Goal: Task Accomplishment & Management: Use online tool/utility

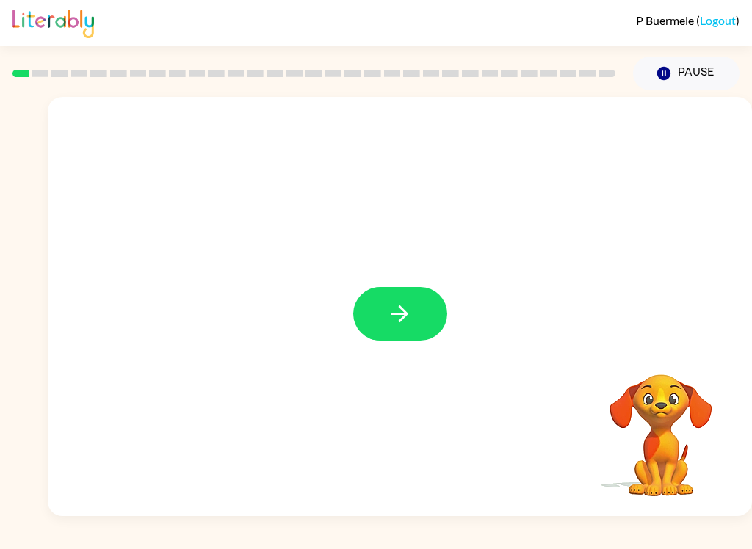
click at [422, 313] on button "button" at bounding box center [400, 314] width 94 height 54
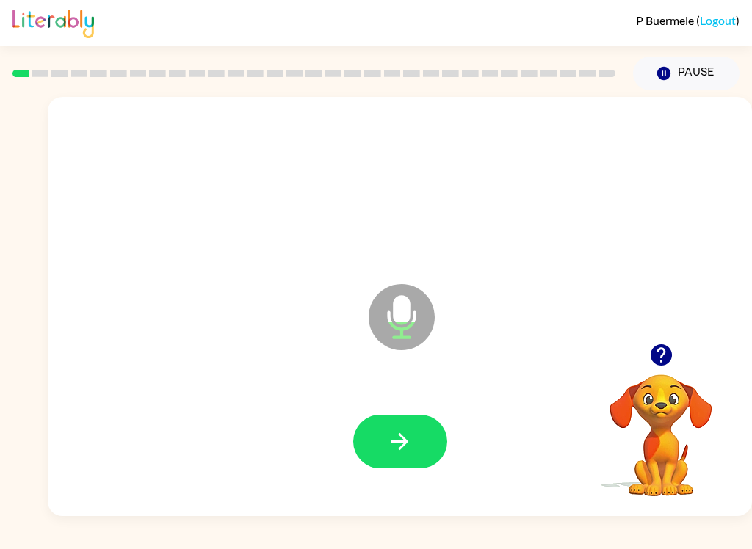
click at [416, 457] on button "button" at bounding box center [400, 442] width 94 height 54
click at [407, 454] on icon "button" at bounding box center [400, 442] width 26 height 26
click at [432, 460] on button "button" at bounding box center [400, 442] width 94 height 54
click at [397, 454] on icon "button" at bounding box center [400, 442] width 26 height 26
click at [400, 456] on button "button" at bounding box center [400, 442] width 94 height 54
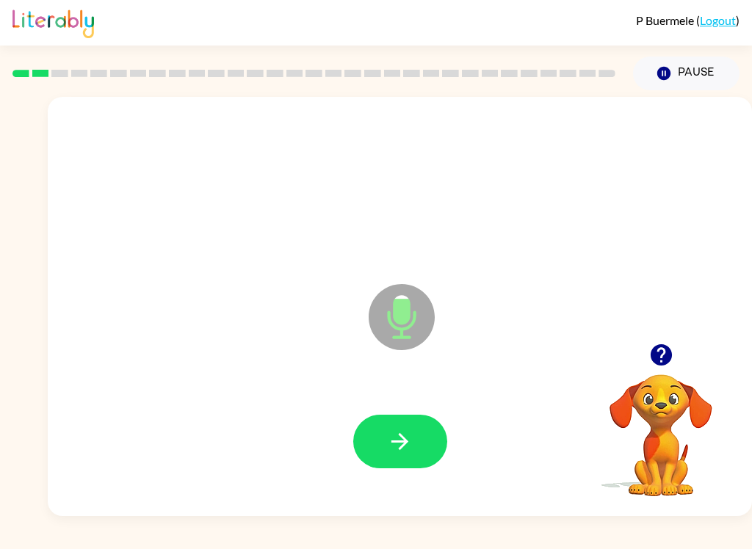
click at [397, 466] on button "button" at bounding box center [400, 442] width 94 height 54
click at [407, 439] on icon "button" at bounding box center [400, 442] width 26 height 26
click at [393, 440] on icon "button" at bounding box center [400, 442] width 26 height 26
click at [401, 437] on icon "button" at bounding box center [400, 442] width 26 height 26
click at [397, 458] on button "button" at bounding box center [400, 442] width 94 height 54
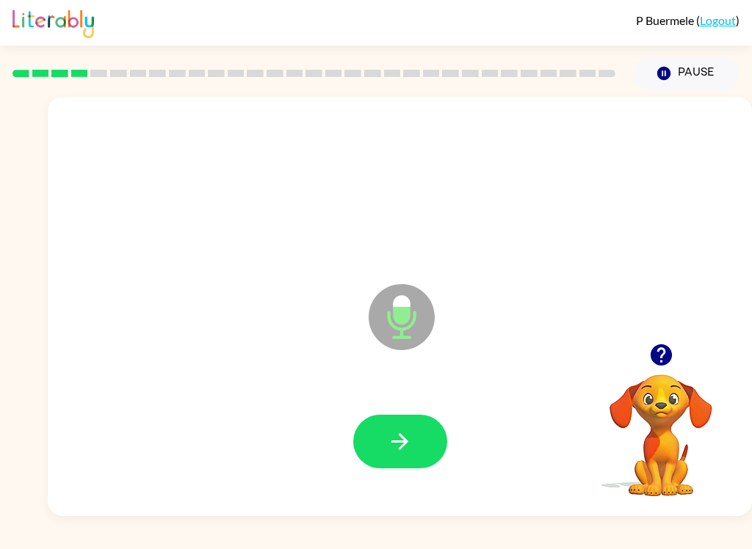
click at [395, 448] on icon "button" at bounding box center [400, 442] width 26 height 26
click at [400, 446] on icon "button" at bounding box center [400, 442] width 26 height 26
click at [400, 461] on button "button" at bounding box center [400, 442] width 94 height 54
click at [406, 441] on icon "button" at bounding box center [399, 441] width 17 height 17
click at [390, 416] on button "button" at bounding box center [400, 442] width 94 height 54
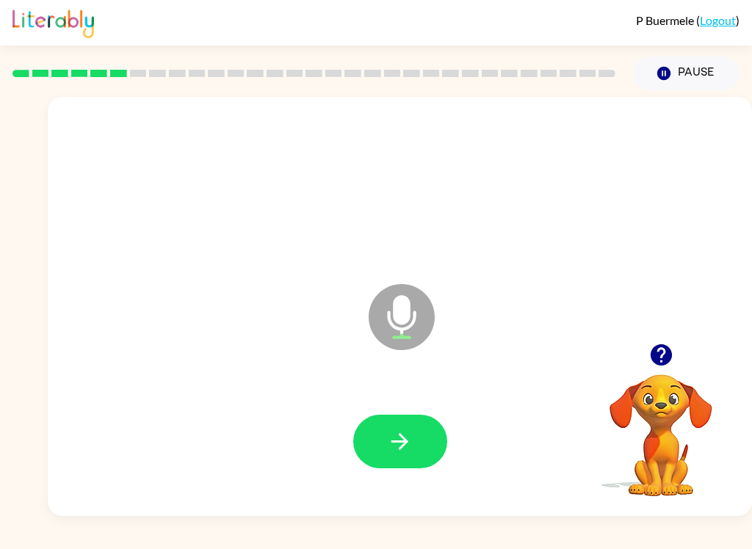
click at [390, 468] on button "button" at bounding box center [400, 442] width 94 height 54
click at [398, 459] on button "button" at bounding box center [400, 442] width 94 height 54
click at [396, 486] on div at bounding box center [399, 442] width 675 height 120
click at [406, 433] on icon "button" at bounding box center [400, 442] width 26 height 26
click at [407, 436] on icon "button" at bounding box center [400, 442] width 26 height 26
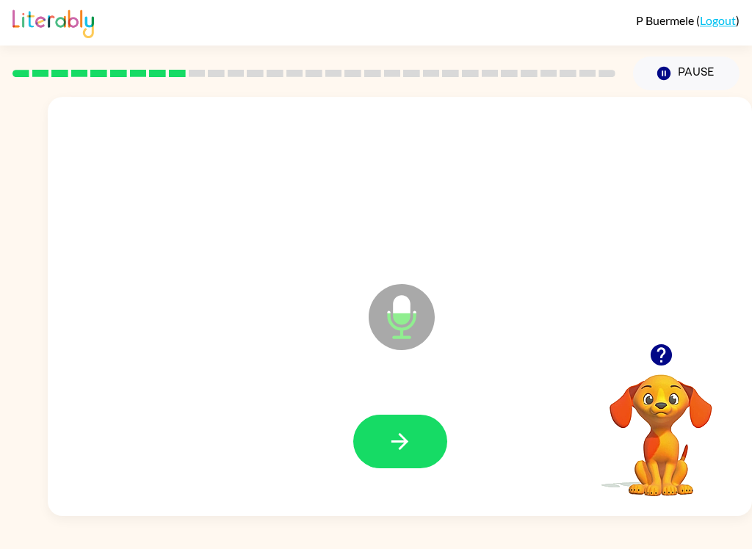
click at [412, 442] on button "button" at bounding box center [400, 442] width 94 height 54
click at [382, 442] on button "button" at bounding box center [400, 442] width 94 height 54
click at [399, 441] on icon "button" at bounding box center [399, 441] width 17 height 17
click at [655, 350] on icon "button" at bounding box center [660, 354] width 21 height 21
click at [388, 438] on icon "button" at bounding box center [400, 442] width 26 height 26
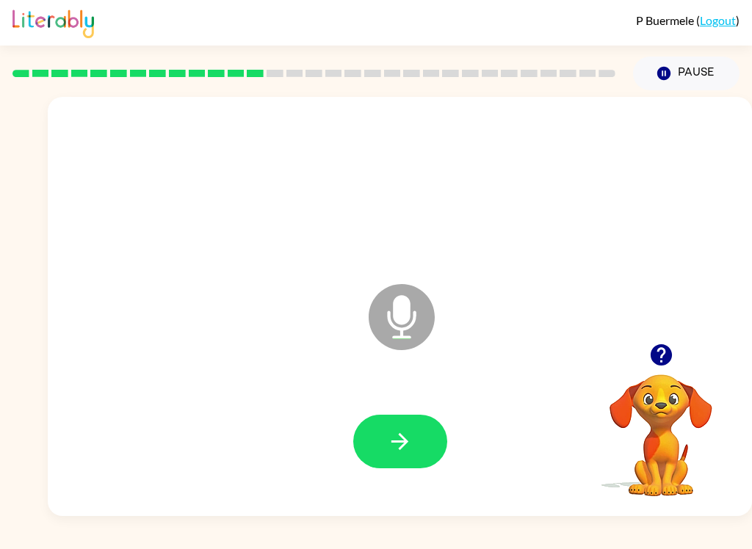
click at [409, 445] on icon "button" at bounding box center [400, 442] width 26 height 26
click at [395, 447] on icon "button" at bounding box center [400, 442] width 26 height 26
click at [391, 451] on icon "button" at bounding box center [400, 442] width 26 height 26
click at [393, 441] on icon "button" at bounding box center [399, 441] width 17 height 17
click at [389, 447] on icon "button" at bounding box center [400, 442] width 26 height 26
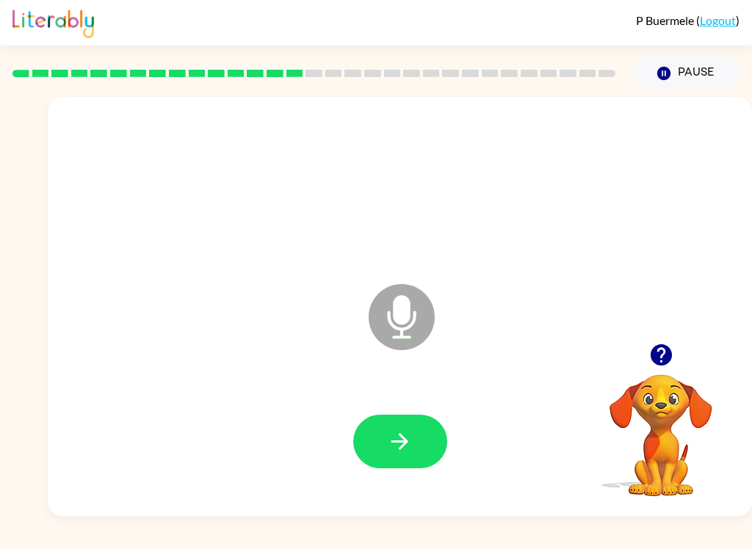
click at [393, 437] on icon "button" at bounding box center [400, 442] width 26 height 26
click at [371, 447] on button "button" at bounding box center [400, 442] width 94 height 54
click at [402, 452] on icon "button" at bounding box center [400, 442] width 26 height 26
click at [404, 432] on icon "button" at bounding box center [400, 442] width 26 height 26
click at [396, 447] on icon "button" at bounding box center [400, 442] width 26 height 26
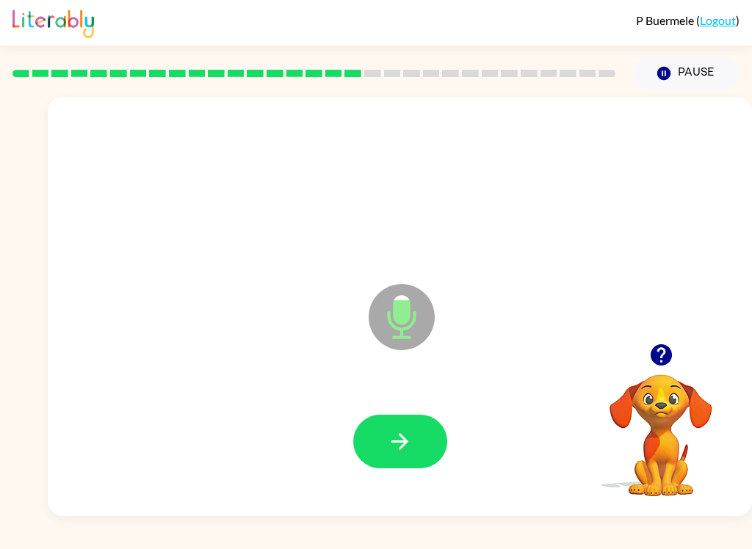
click at [396, 447] on icon "button" at bounding box center [400, 442] width 26 height 26
click at [417, 450] on button "button" at bounding box center [400, 442] width 94 height 54
click at [404, 437] on icon "button" at bounding box center [399, 441] width 17 height 17
click at [407, 437] on icon "button" at bounding box center [400, 442] width 26 height 26
click at [381, 455] on button "button" at bounding box center [400, 442] width 94 height 54
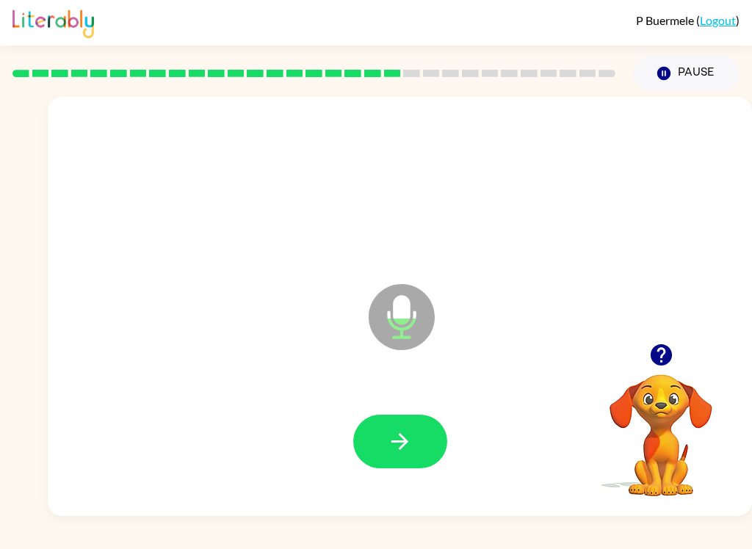
click at [399, 430] on icon "button" at bounding box center [400, 442] width 26 height 26
click at [419, 453] on button "button" at bounding box center [400, 442] width 94 height 54
click at [417, 454] on button "button" at bounding box center [400, 442] width 94 height 54
click at [420, 459] on button "button" at bounding box center [400, 442] width 94 height 54
click at [400, 465] on button "button" at bounding box center [400, 442] width 94 height 54
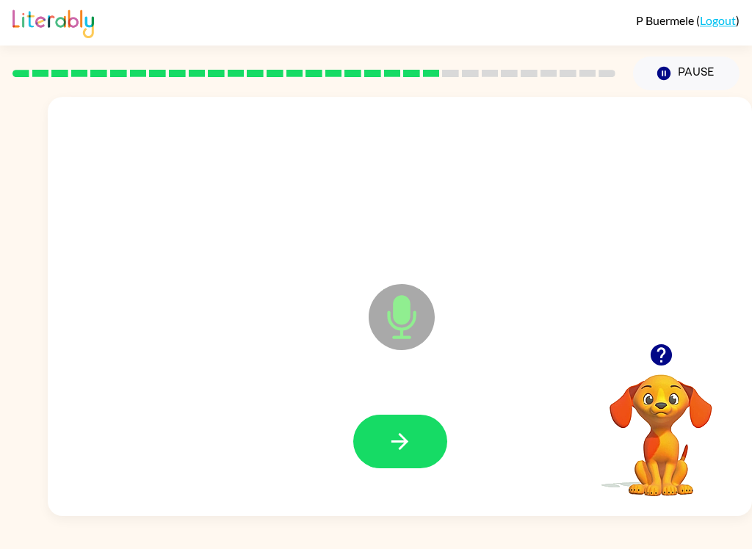
click at [398, 460] on button "button" at bounding box center [400, 442] width 94 height 54
click at [401, 437] on icon "button" at bounding box center [399, 441] width 17 height 17
click at [408, 454] on icon "button" at bounding box center [400, 442] width 26 height 26
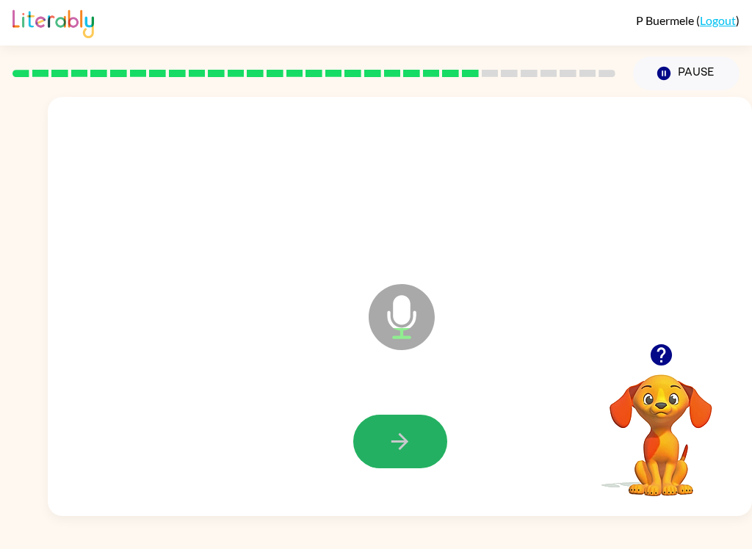
click at [392, 443] on icon "button" at bounding box center [400, 442] width 26 height 26
click at [400, 444] on icon "button" at bounding box center [400, 442] width 26 height 26
click at [395, 453] on icon "button" at bounding box center [400, 442] width 26 height 26
click at [405, 424] on button "button" at bounding box center [400, 442] width 94 height 54
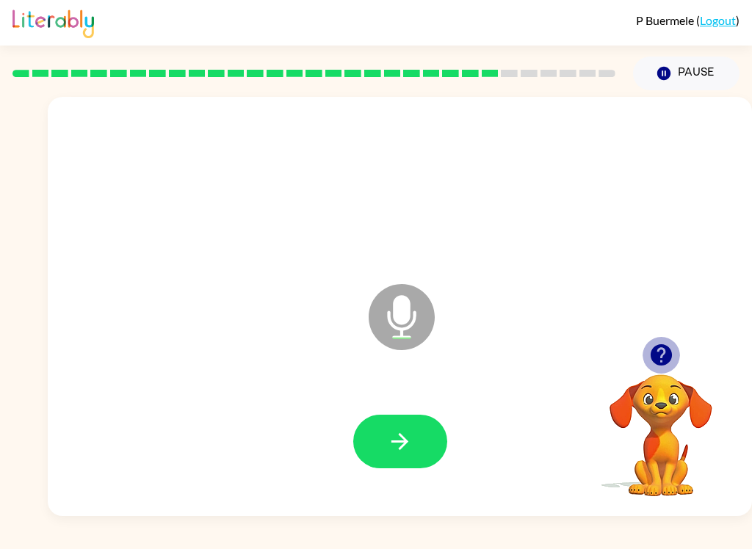
click at [664, 353] on icon "button" at bounding box center [661, 355] width 26 height 26
click at [409, 450] on icon "button" at bounding box center [400, 442] width 26 height 26
click at [409, 433] on icon "button" at bounding box center [400, 442] width 26 height 26
click at [414, 429] on button "button" at bounding box center [400, 442] width 94 height 54
click at [398, 435] on icon "button" at bounding box center [400, 442] width 26 height 26
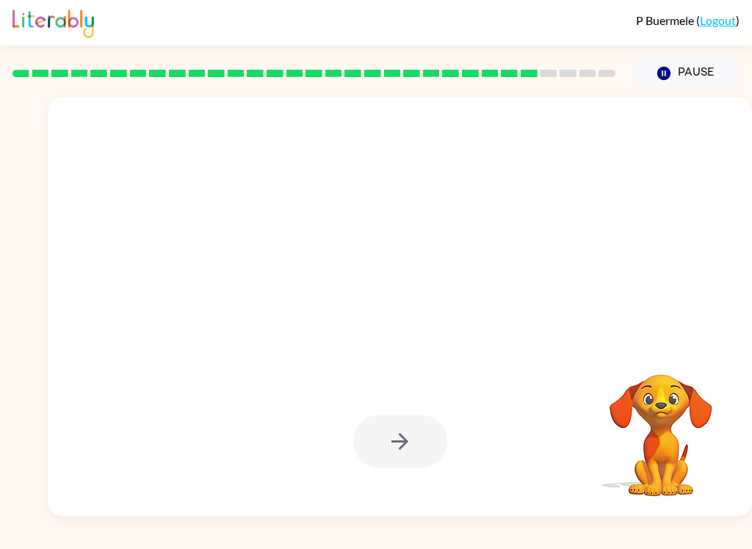
click at [415, 464] on div at bounding box center [400, 442] width 94 height 54
click at [423, 462] on div at bounding box center [400, 442] width 94 height 54
click at [433, 452] on div at bounding box center [400, 442] width 94 height 54
click at [430, 465] on div at bounding box center [400, 442] width 94 height 54
click at [432, 439] on div at bounding box center [400, 442] width 94 height 54
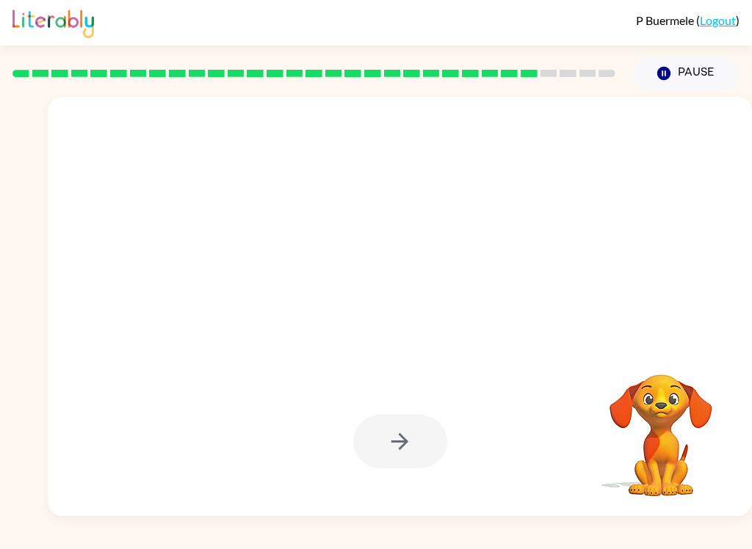
click at [650, 436] on video "Your browser must support playing .mp4 files to use Literably. Please try using…" at bounding box center [660, 425] width 147 height 147
click at [683, 74] on button "Pause Pause" at bounding box center [686, 74] width 106 height 34
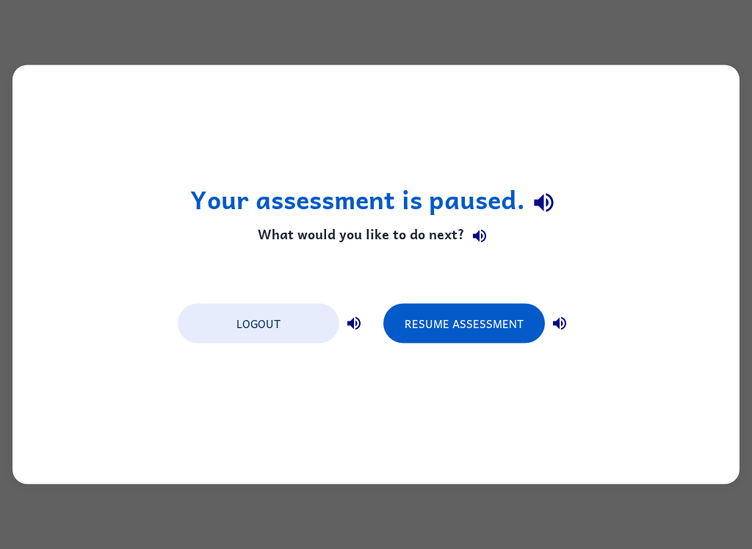
click at [474, 324] on button "Resume Assessment" at bounding box center [463, 324] width 161 height 40
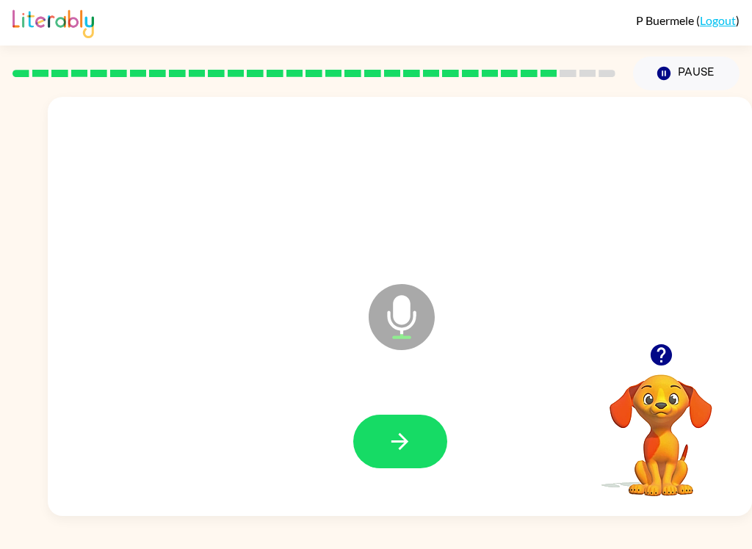
click at [664, 355] on icon "button" at bounding box center [660, 354] width 21 height 21
click at [385, 434] on button "button" at bounding box center [400, 442] width 94 height 54
click at [411, 448] on icon "button" at bounding box center [400, 442] width 26 height 26
click at [398, 453] on icon "button" at bounding box center [400, 442] width 26 height 26
click at [410, 446] on icon "button" at bounding box center [400, 442] width 26 height 26
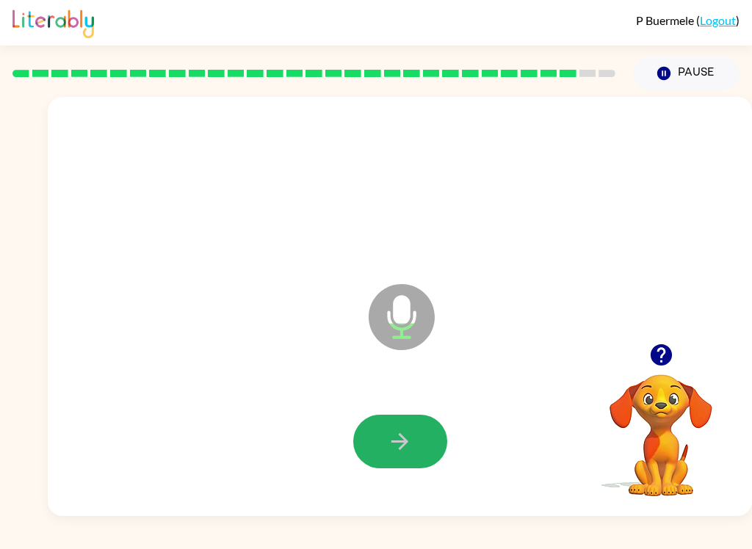
click at [396, 437] on icon "button" at bounding box center [400, 442] width 26 height 26
click at [404, 440] on icon "button" at bounding box center [399, 441] width 17 height 17
click at [413, 449] on button "button" at bounding box center [400, 442] width 94 height 54
